Goal: Transaction & Acquisition: Purchase product/service

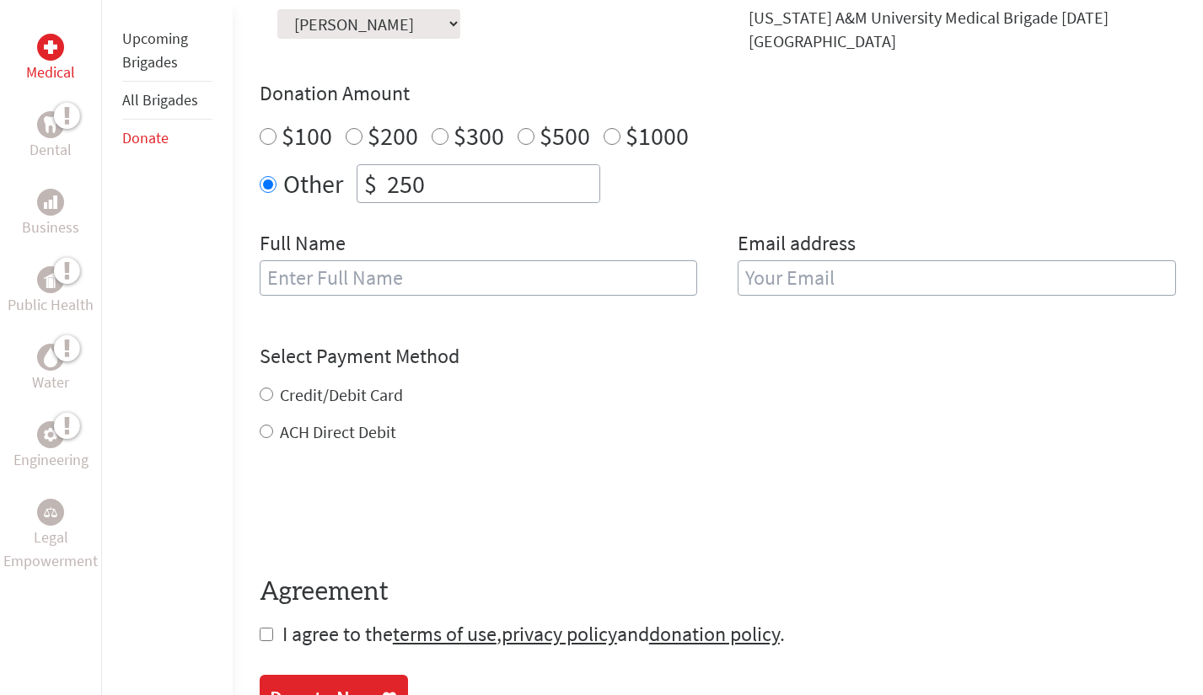
scroll to position [567, 0]
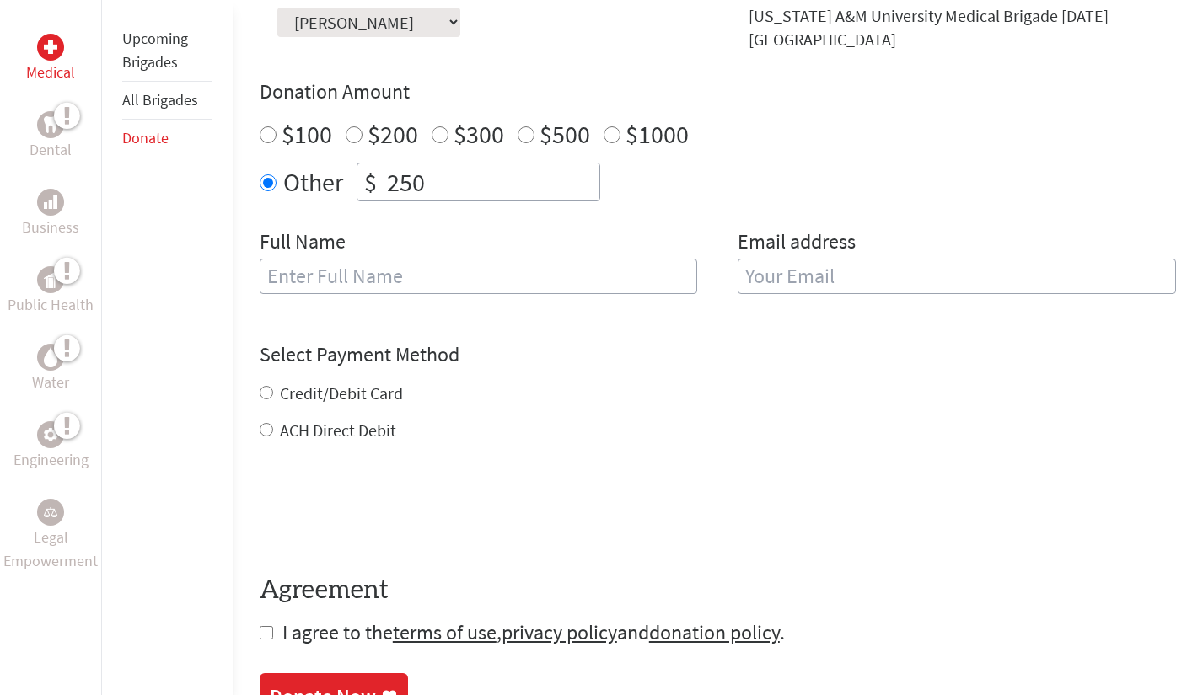
click at [422, 165] on input "250" at bounding box center [492, 182] width 216 height 37
drag, startPoint x: 434, startPoint y: 171, endPoint x: 372, endPoint y: 170, distance: 62.4
click at [372, 171] on div "$ 250" at bounding box center [479, 182] width 244 height 39
type input "150"
click at [372, 271] on input "text" at bounding box center [479, 276] width 438 height 35
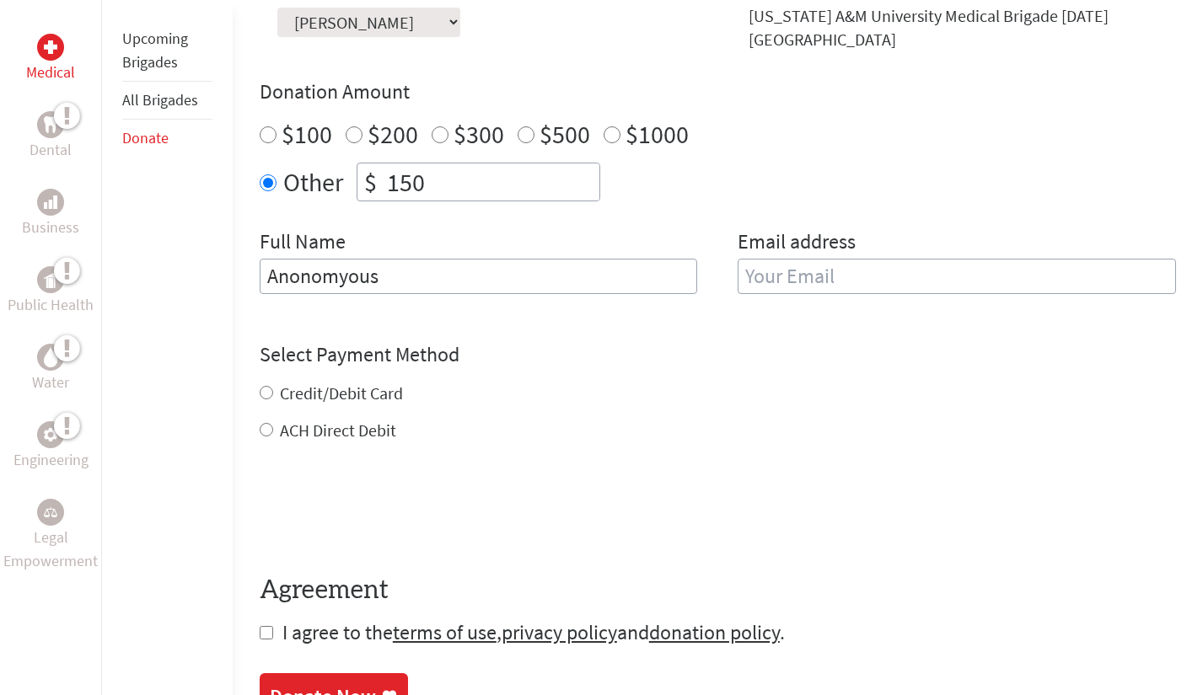
type input "Anonomyous"
click at [799, 271] on input "email" at bounding box center [957, 276] width 438 height 35
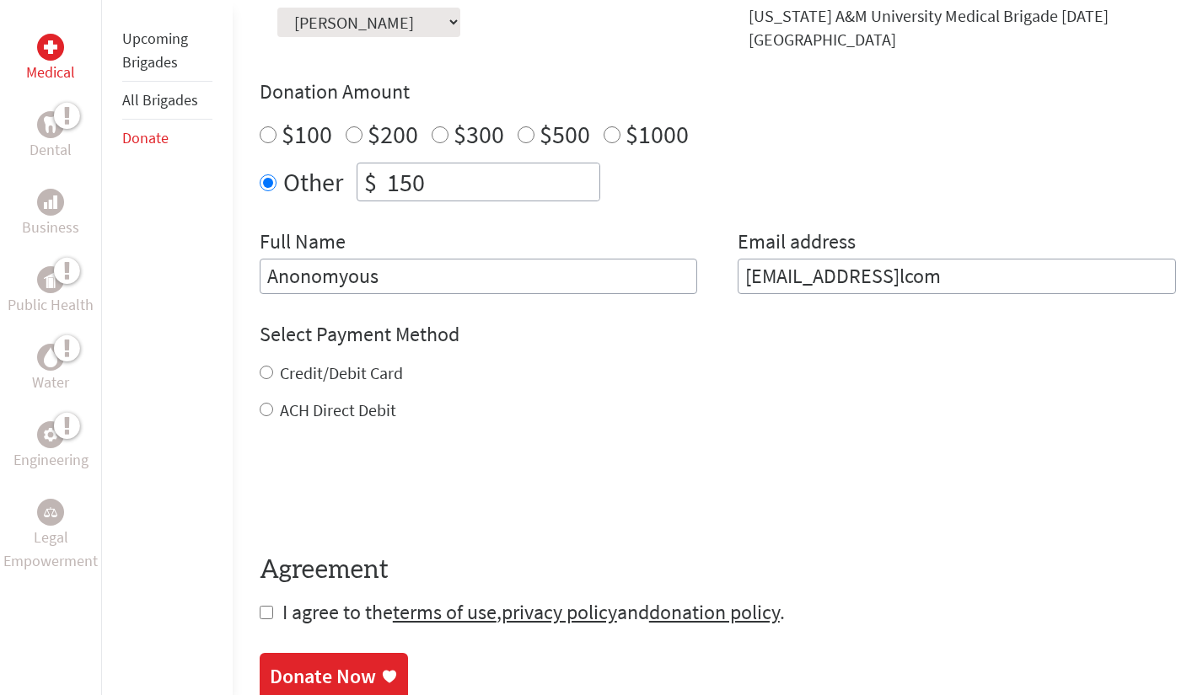
click at [954, 401] on div "ACH Direct Debit" at bounding box center [718, 411] width 916 height 24
click at [708, 404] on div "ACH Direct Debit" at bounding box center [718, 411] width 916 height 24
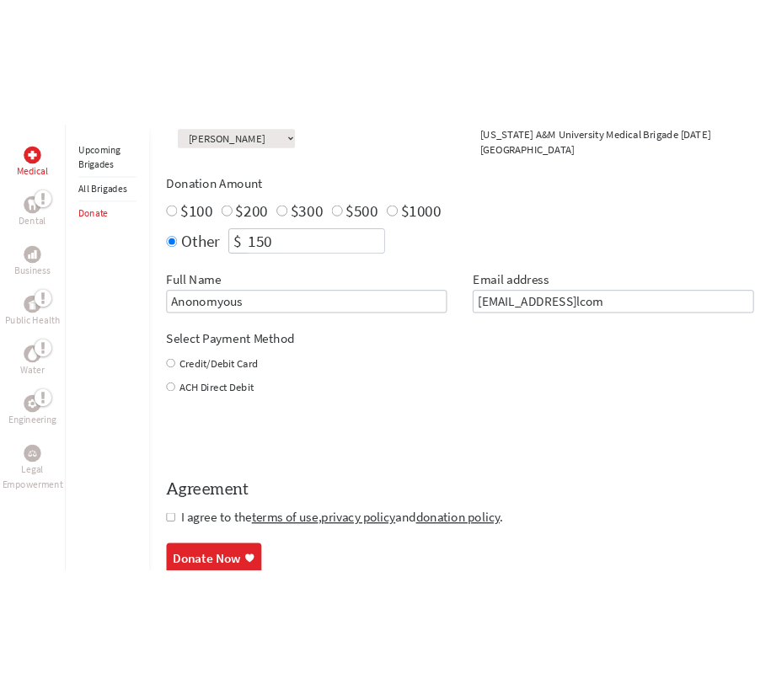
scroll to position [516, 0]
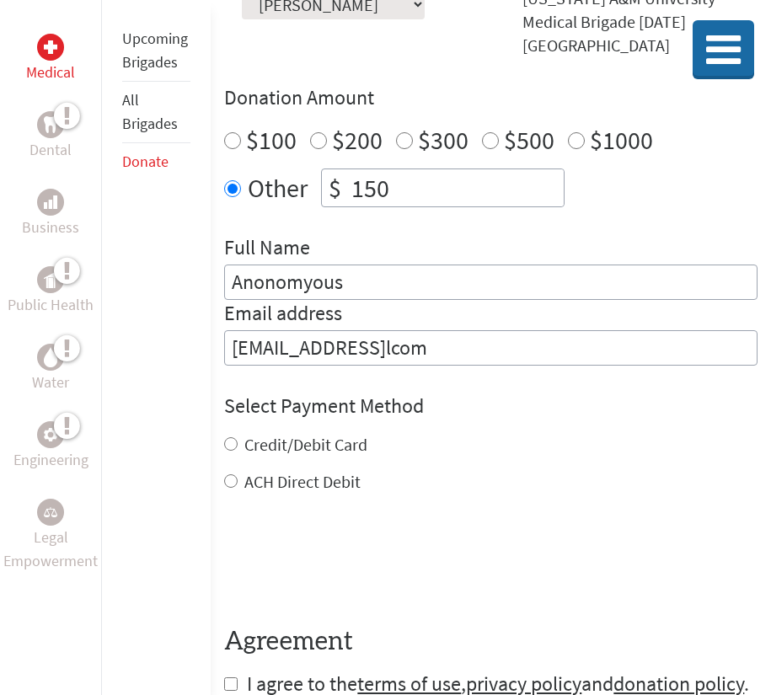
click at [463, 330] on input "[EMAIL_ADDRESS]lcom" at bounding box center [491, 347] width 534 height 35
click at [457, 330] on input "[EMAIL_ADDRESS]lcom" at bounding box center [491, 347] width 534 height 35
type input "[EMAIL_ADDRESS][DOMAIN_NAME]"
click at [332, 434] on label "Credit/Debit Card" at bounding box center [305, 444] width 123 height 21
click at [238, 438] on input "Credit/Debit Card" at bounding box center [230, 444] width 13 height 13
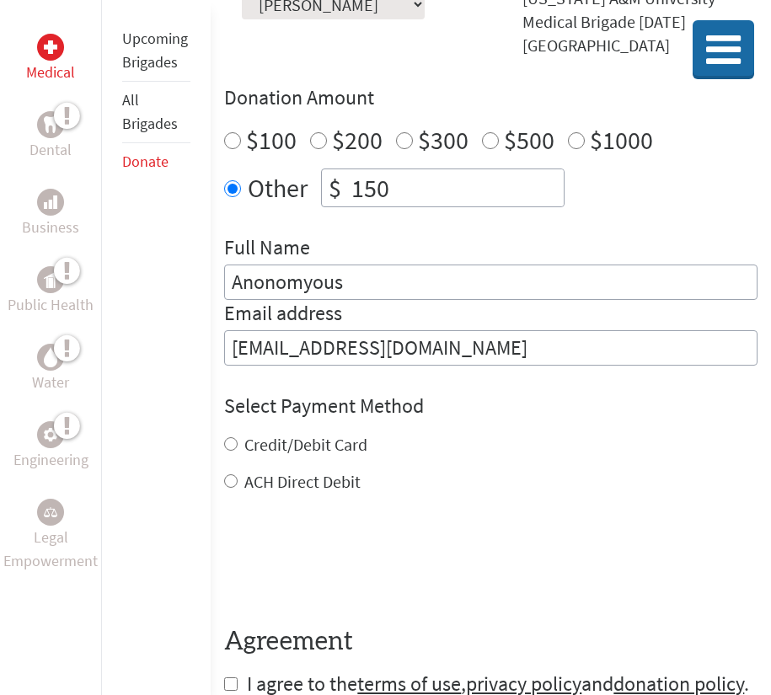
radio input "true"
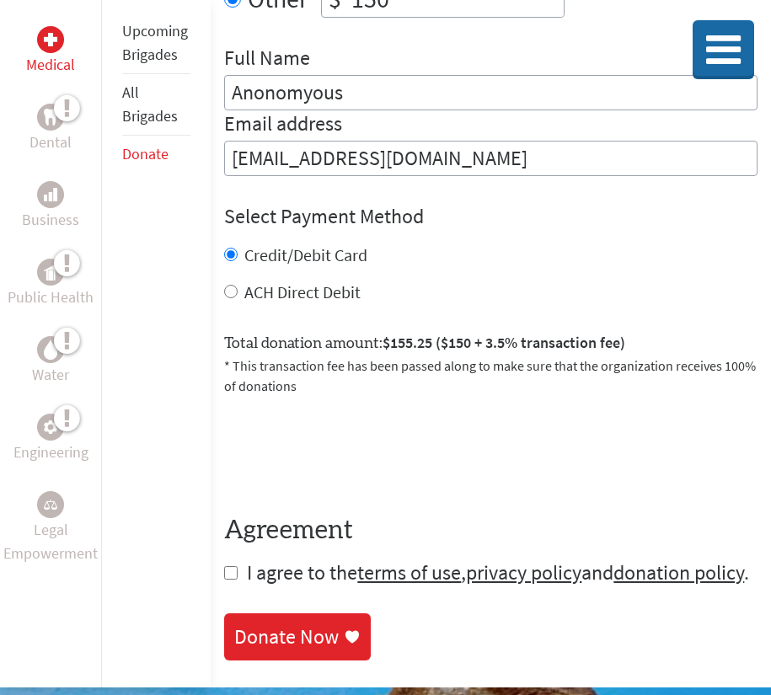
scroll to position [706, 0]
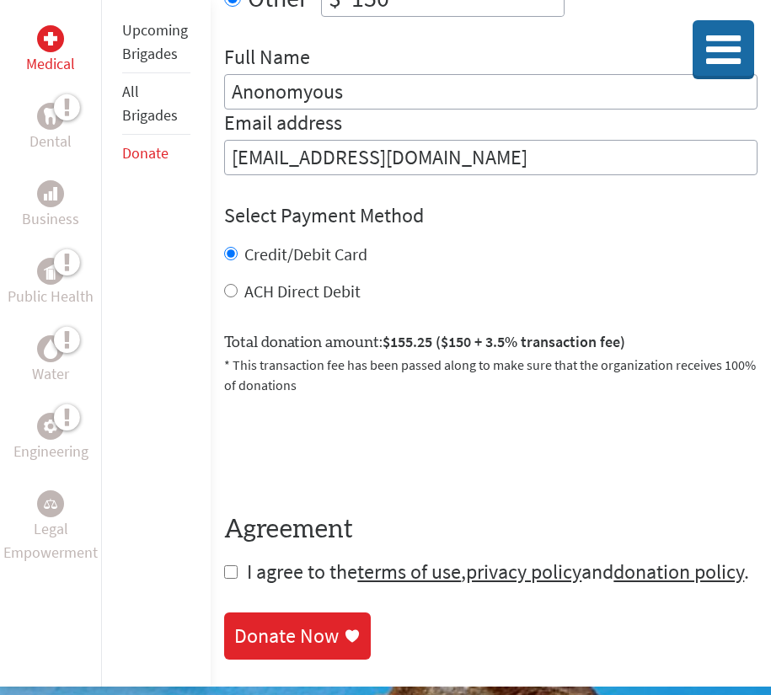
click at [234, 566] on input "checkbox" at bounding box center [230, 572] width 13 height 13
checkbox input "true"
click at [277, 647] on div "Donate Now" at bounding box center [286, 638] width 105 height 27
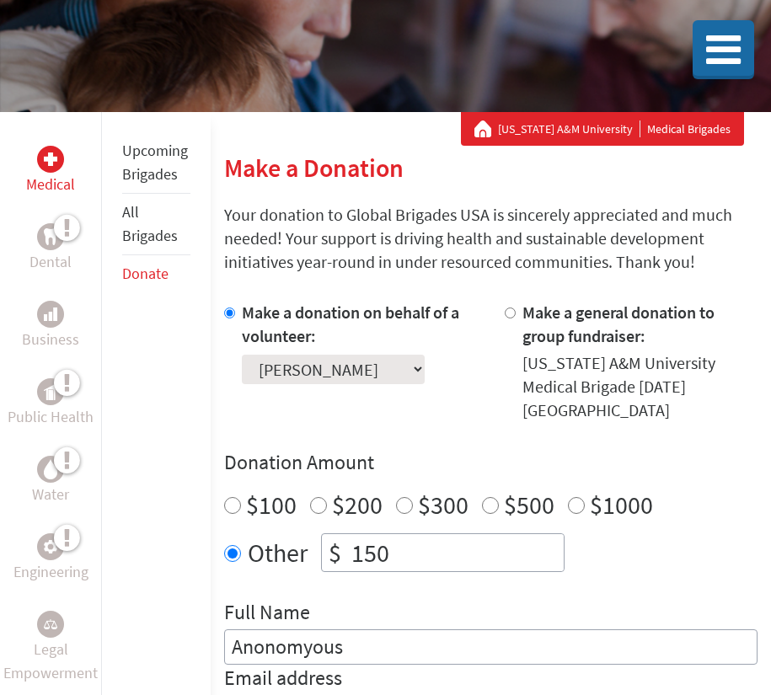
scroll to position [287, 0]
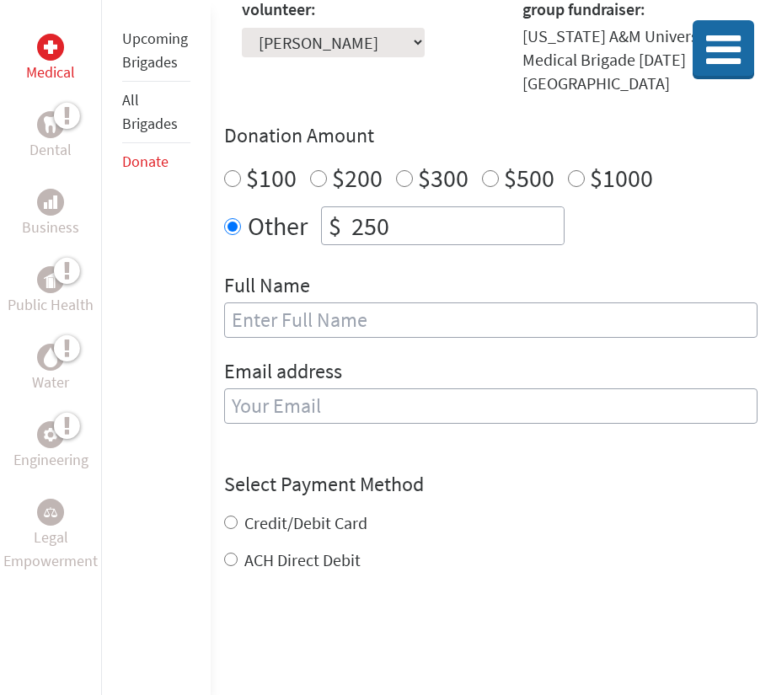
scroll to position [588, 0]
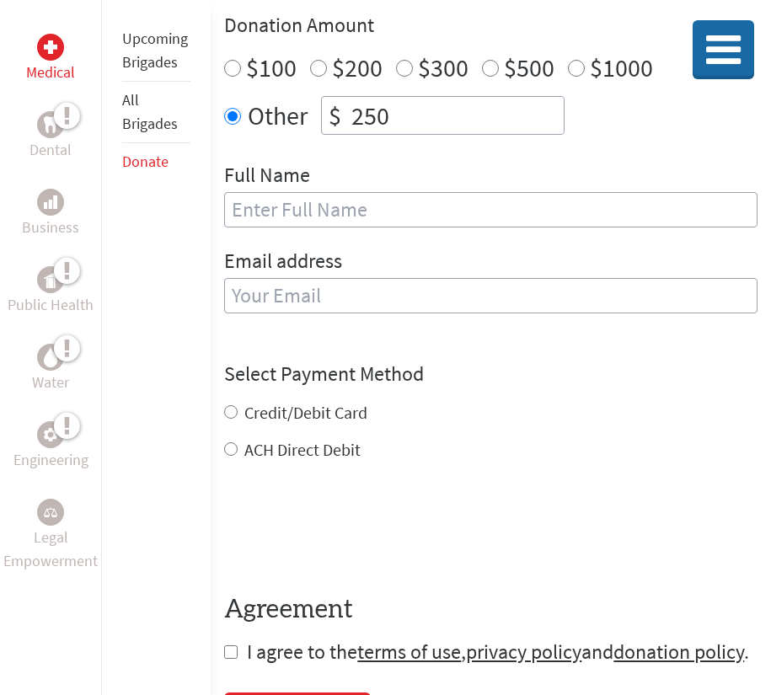
click at [431, 105] on input "250" at bounding box center [456, 115] width 216 height 37
drag, startPoint x: 431, startPoint y: 105, endPoint x: 309, endPoint y: 102, distance: 122.3
click at [309, 103] on div "Other $ 250" at bounding box center [491, 115] width 534 height 39
type input "150"
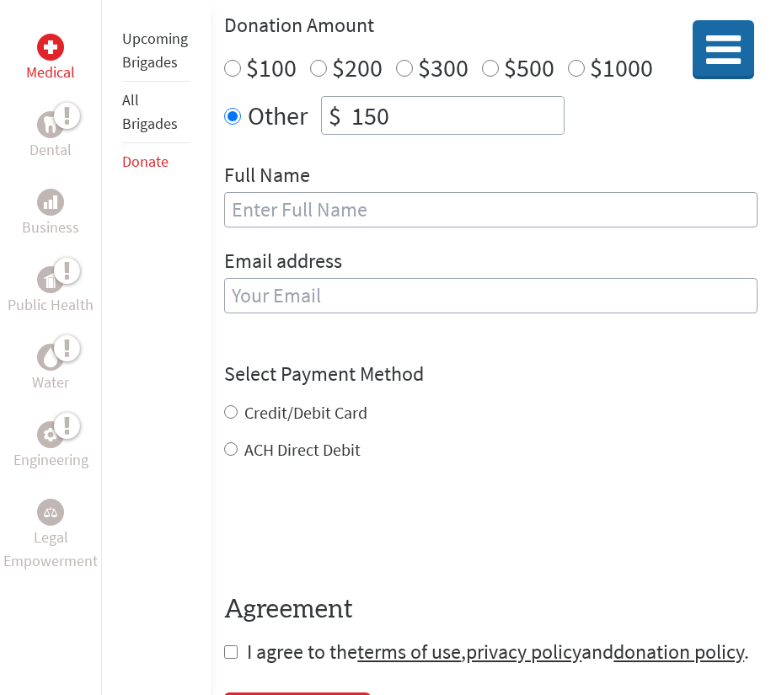
click at [273, 210] on div "Full Name" at bounding box center [491, 205] width 534 height 86
click at [270, 193] on input "text" at bounding box center [491, 209] width 534 height 35
type input "Anonomyous"
click at [337, 254] on div "Email address" at bounding box center [491, 291] width 534 height 86
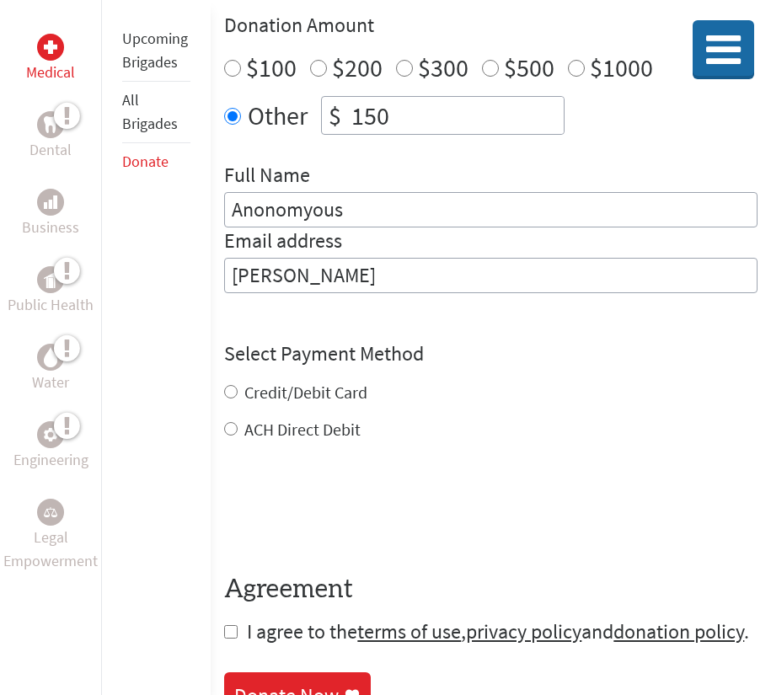
type input "[EMAIL_ADDRESS][DOMAIN_NAME]"
click at [308, 382] on div "Credit/Debit Card ACH Direct Debit" at bounding box center [491, 411] width 534 height 61
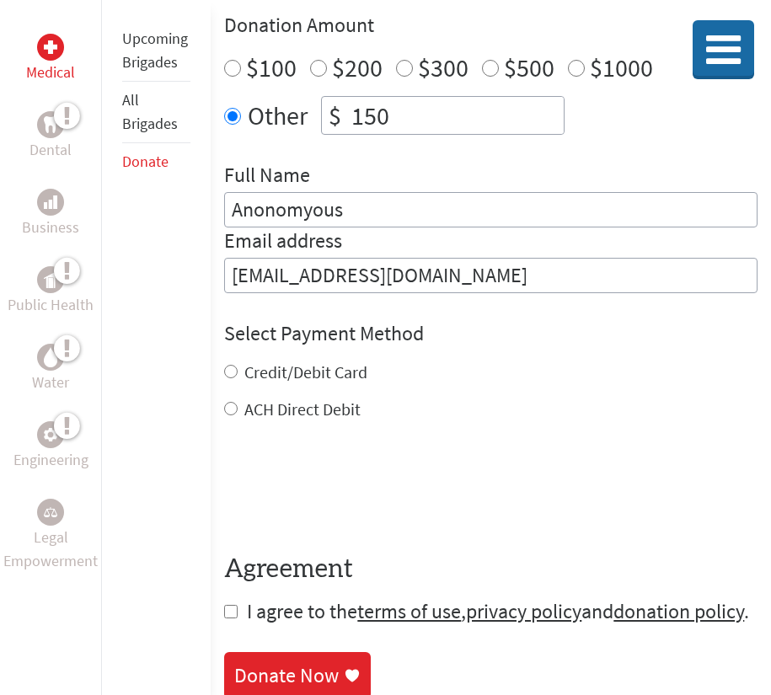
click at [303, 362] on label "Credit/Debit Card" at bounding box center [305, 372] width 123 height 21
click at [238, 365] on input "Credit/Debit Card" at bounding box center [230, 371] width 13 height 13
radio input "true"
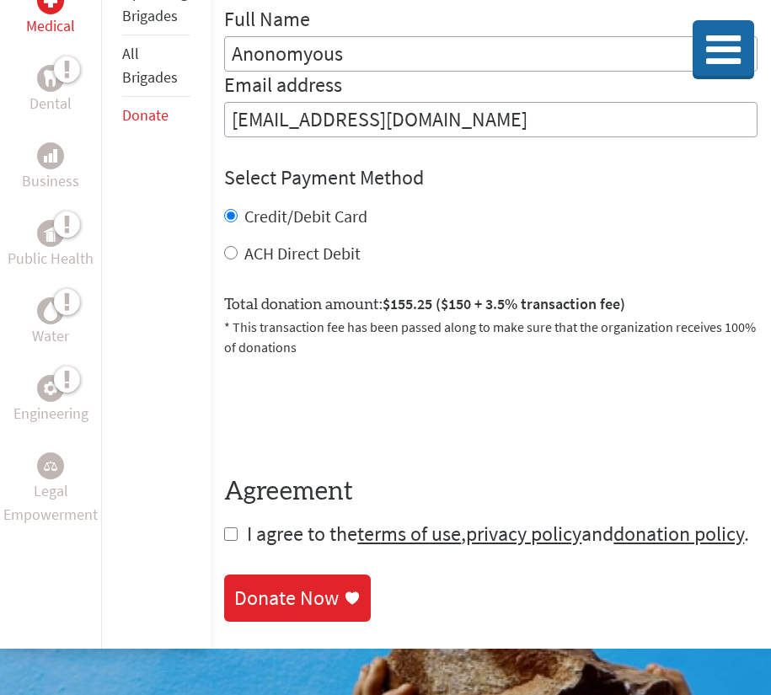
scroll to position [769, 0]
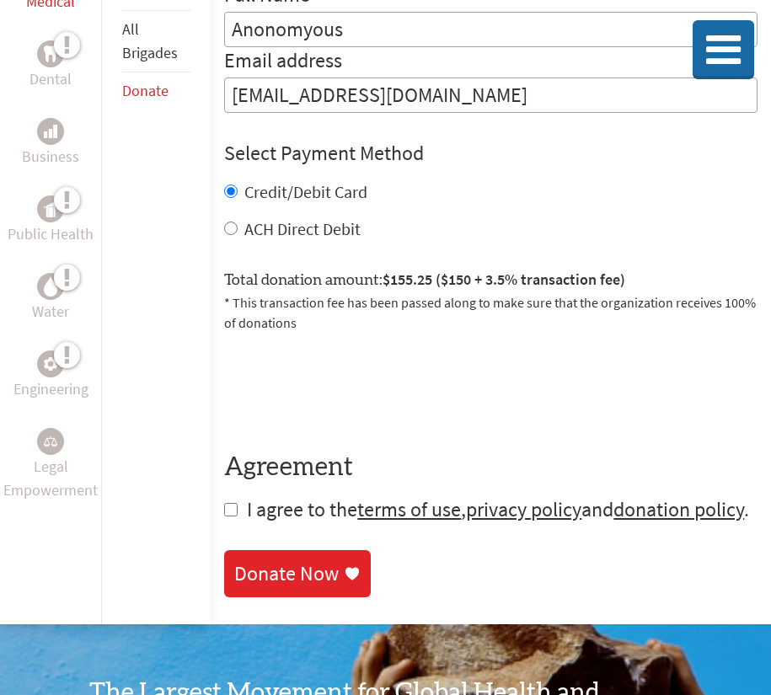
click at [234, 503] on input "checkbox" at bounding box center [230, 509] width 13 height 13
checkbox input "true"
click at [266, 579] on div "Donate Now" at bounding box center [286, 575] width 105 height 27
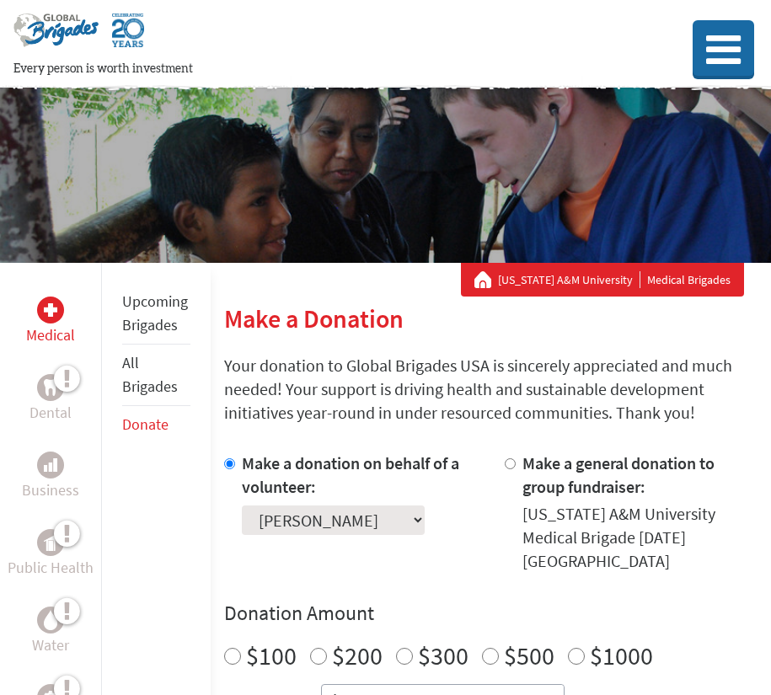
scroll to position [120, 0]
